Goal: Book appointment/travel/reservation

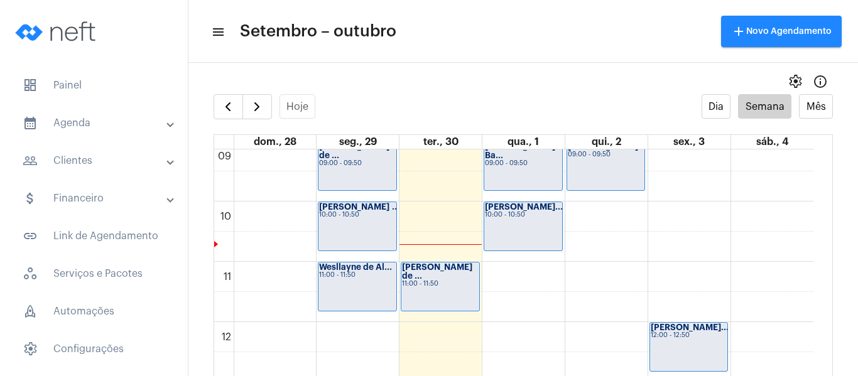
scroll to position [488, 0]
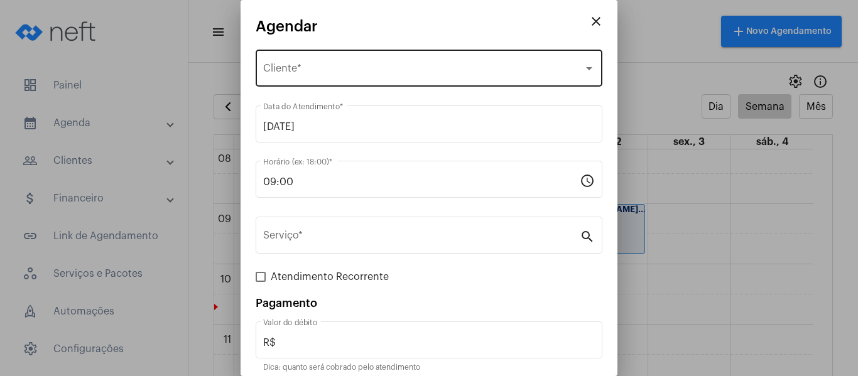
click at [334, 68] on span "Selecione o Cliente" at bounding box center [423, 70] width 320 height 11
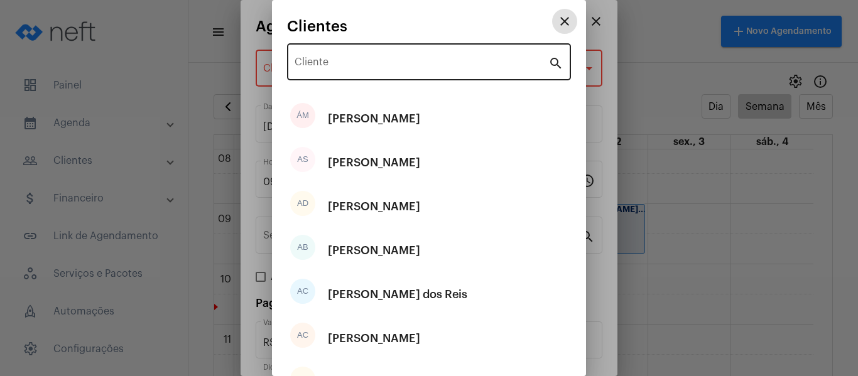
click at [339, 62] on input "Cliente" at bounding box center [422, 64] width 254 height 11
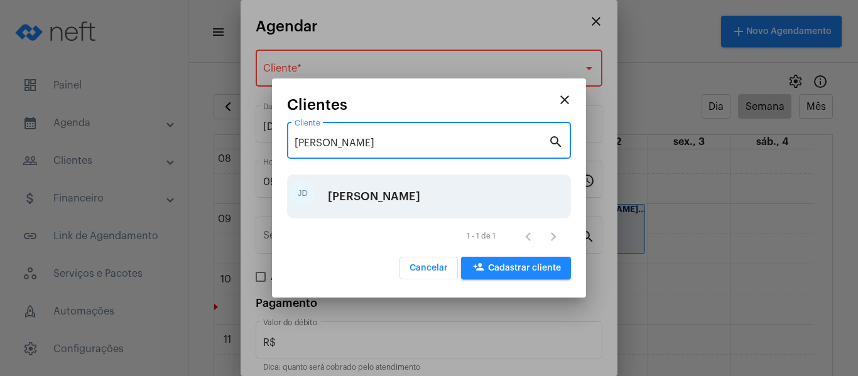
type input "[PERSON_NAME]"
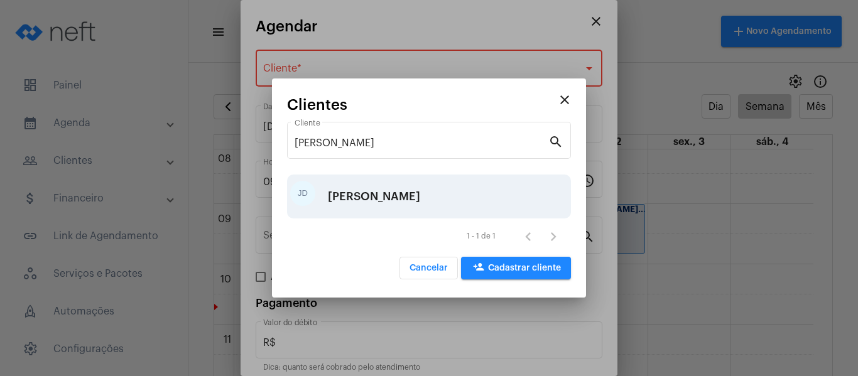
click at [420, 193] on div "[PERSON_NAME]" at bounding box center [374, 197] width 92 height 38
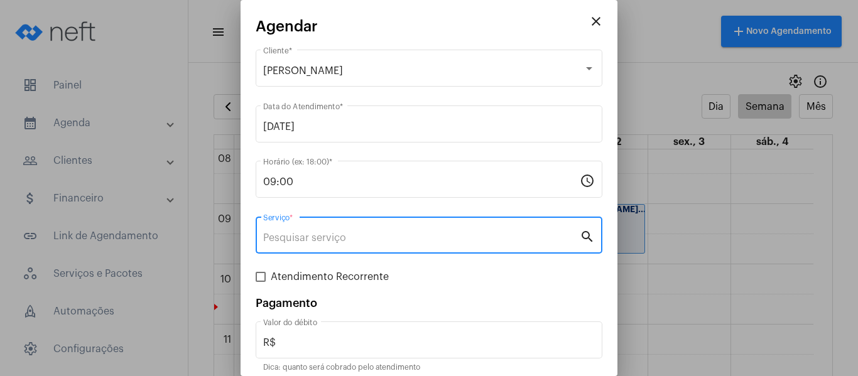
click at [381, 239] on input "Serviço *" at bounding box center [421, 237] width 317 height 11
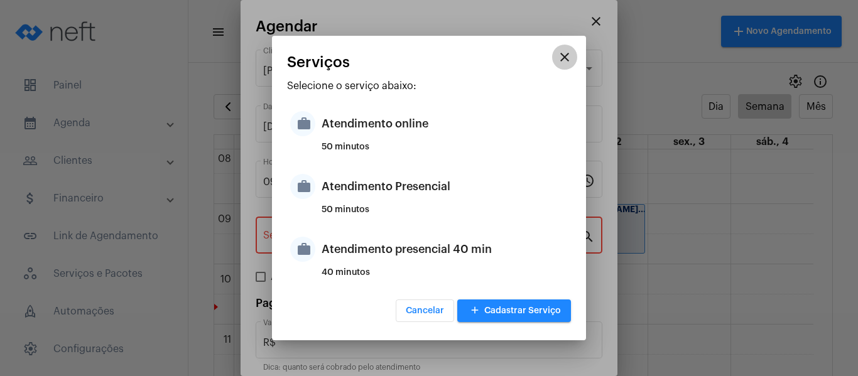
click at [560, 58] on mat-icon "close" at bounding box center [564, 57] width 15 height 15
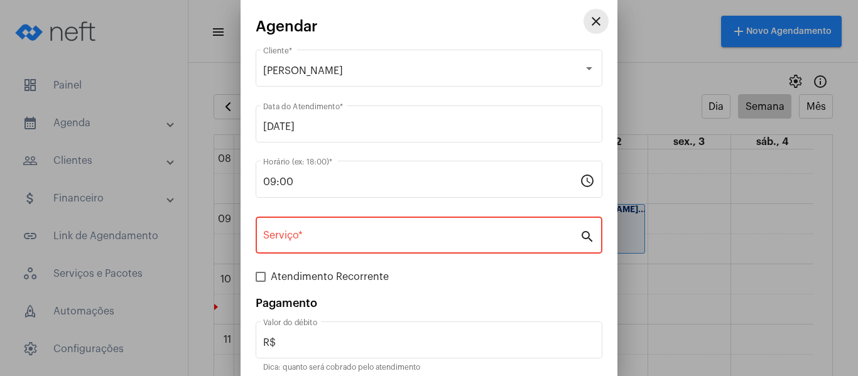
click at [589, 14] on mat-icon "close" at bounding box center [596, 21] width 15 height 15
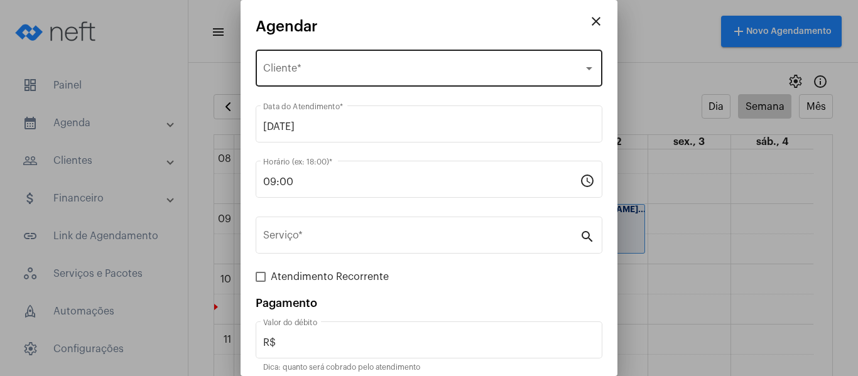
click at [358, 63] on div "Selecione o Cliente Cliente *" at bounding box center [429, 67] width 332 height 40
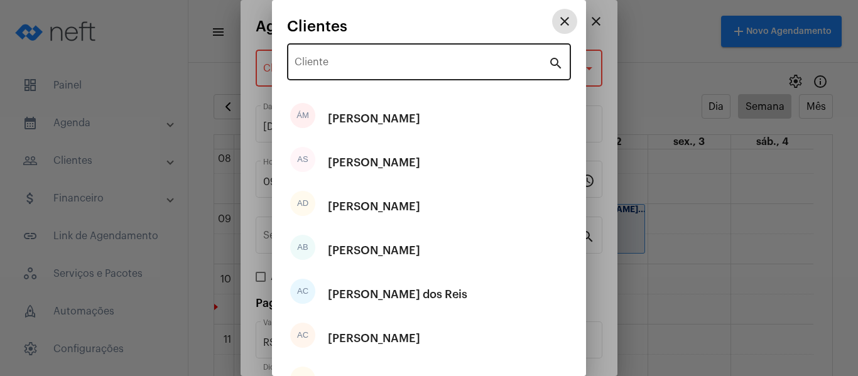
click at [357, 65] on input "Cliente" at bounding box center [422, 64] width 254 height 11
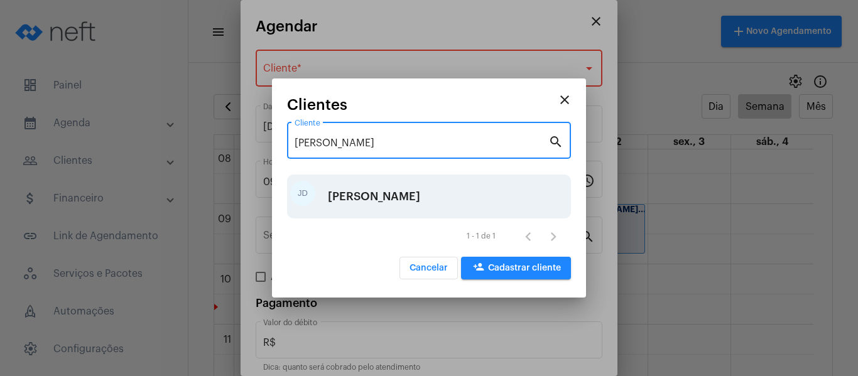
type input "[PERSON_NAME]"
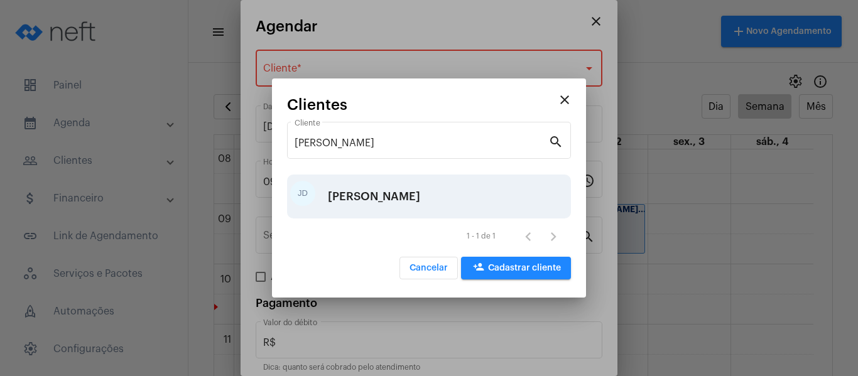
click at [374, 201] on div "[PERSON_NAME]" at bounding box center [374, 197] width 92 height 38
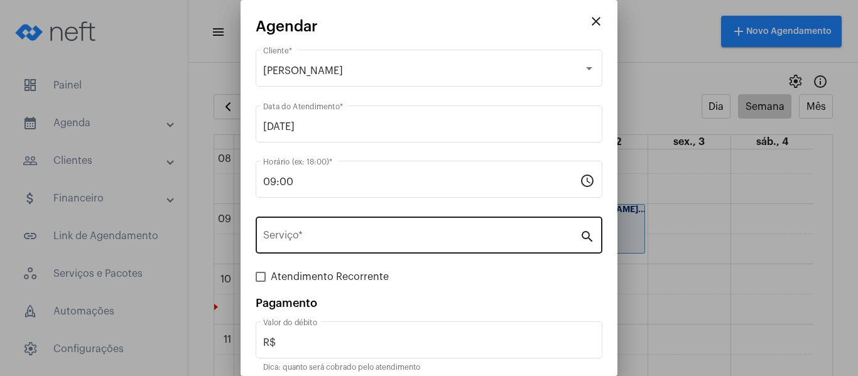
click at [352, 224] on div "Serviço *" at bounding box center [421, 234] width 317 height 40
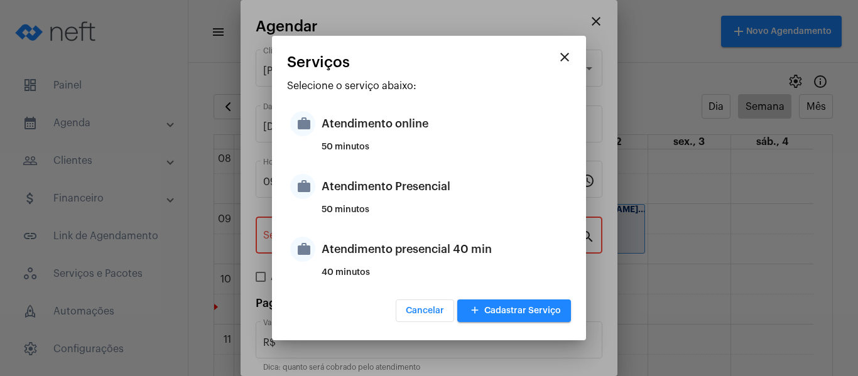
click at [377, 190] on div "Atendimento Presencial" at bounding box center [445, 187] width 246 height 38
type input "Atendimento Presencial"
type input "R$ 0"
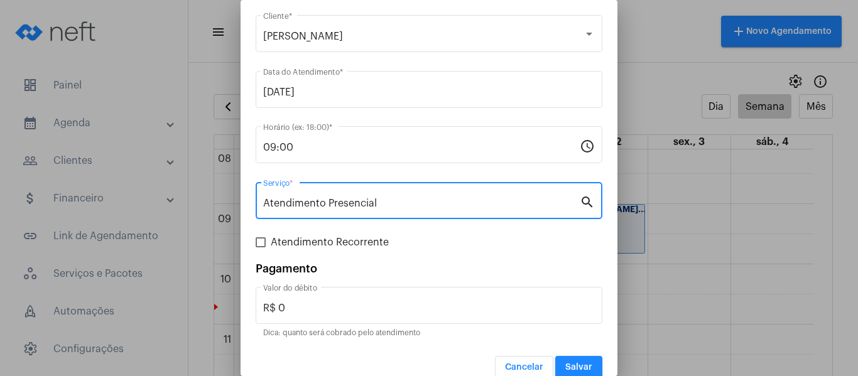
scroll to position [52, 0]
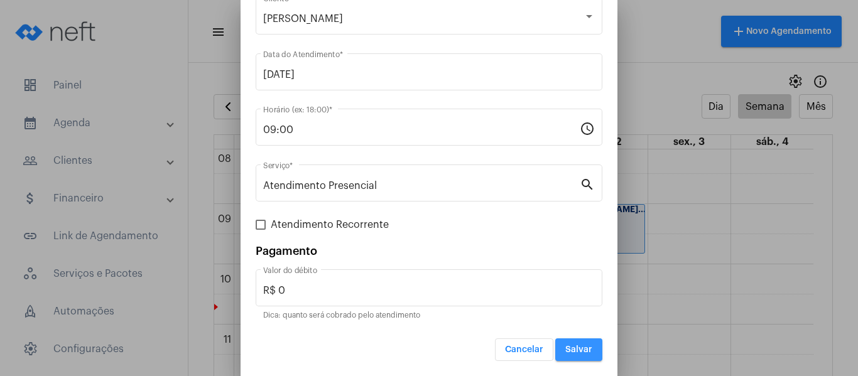
click at [577, 354] on button "Salvar" at bounding box center [578, 350] width 47 height 23
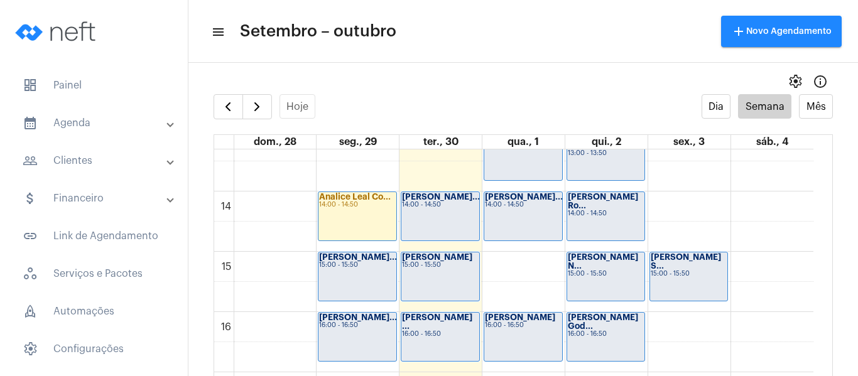
scroll to position [865, 0]
